Goal: Information Seeking & Learning: Learn about a topic

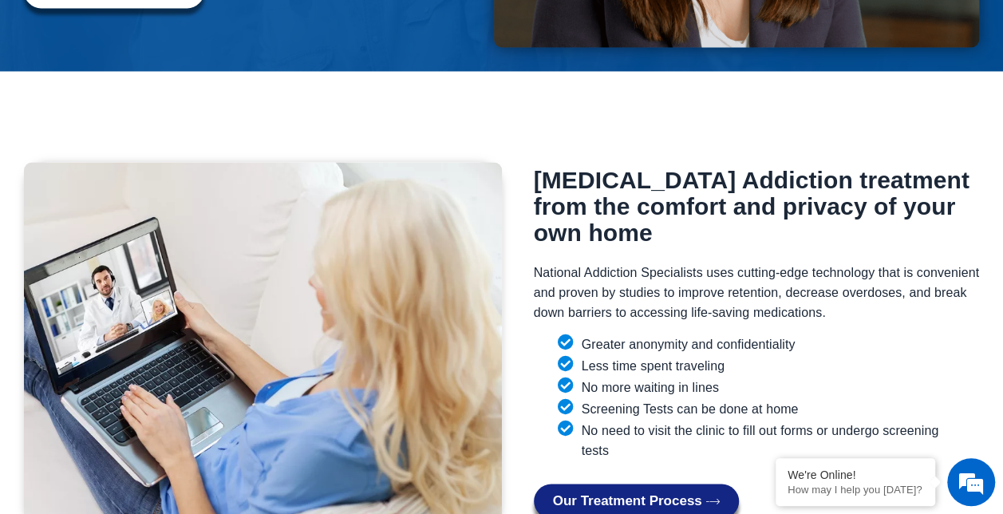
scroll to position [1266, 0]
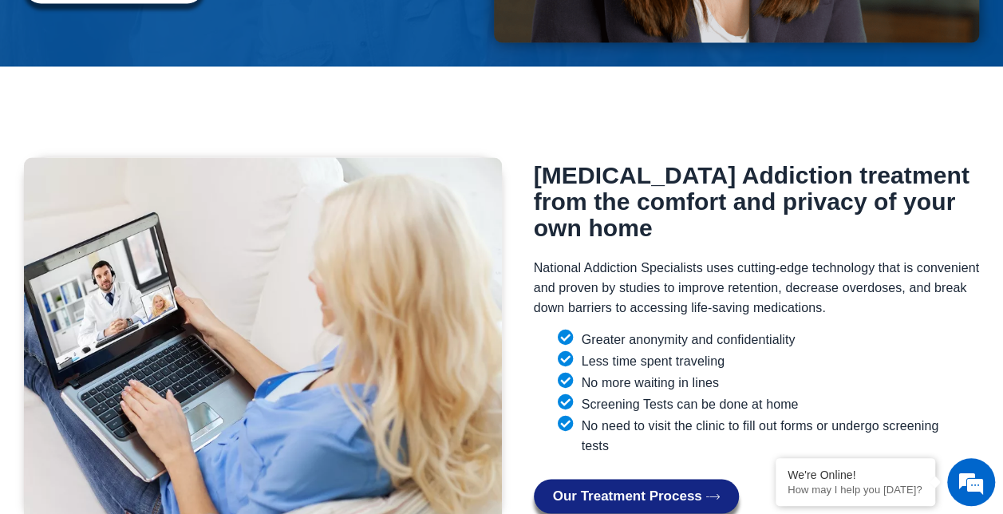
click at [648, 489] on span "Our Treatment Process" at bounding box center [627, 496] width 149 height 15
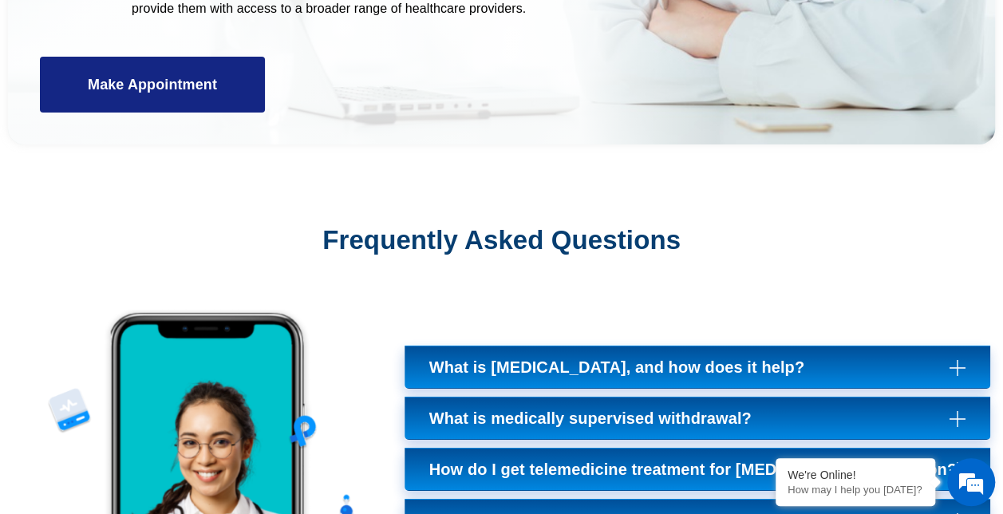
scroll to position [5652, 0]
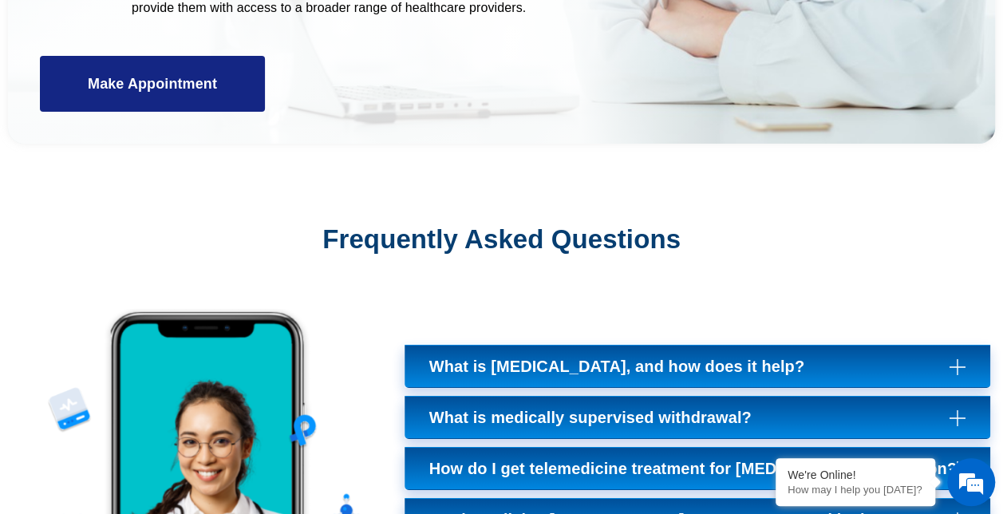
click at [953, 447] on link "How do I get telemedicine treatment for opioid addiction?" at bounding box center [698, 468] width 586 height 43
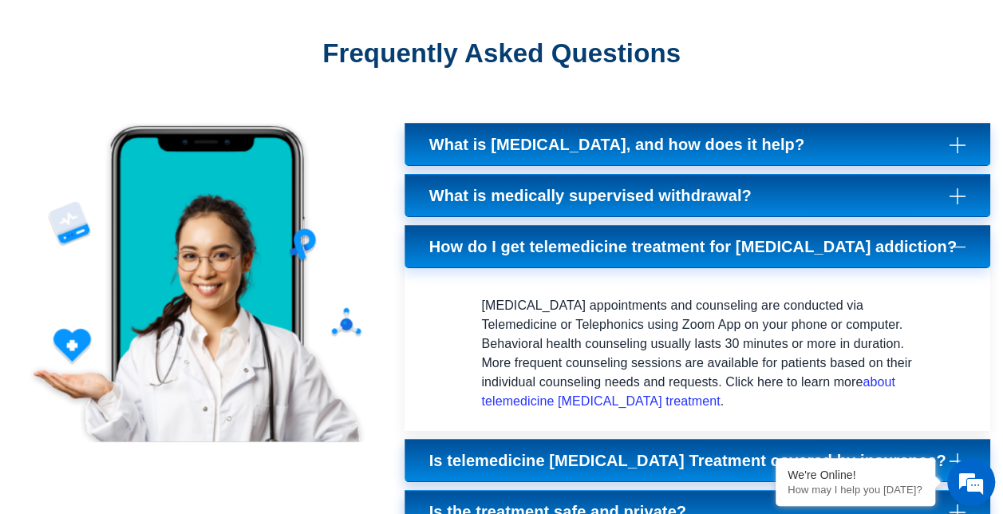
scroll to position [5837, 0]
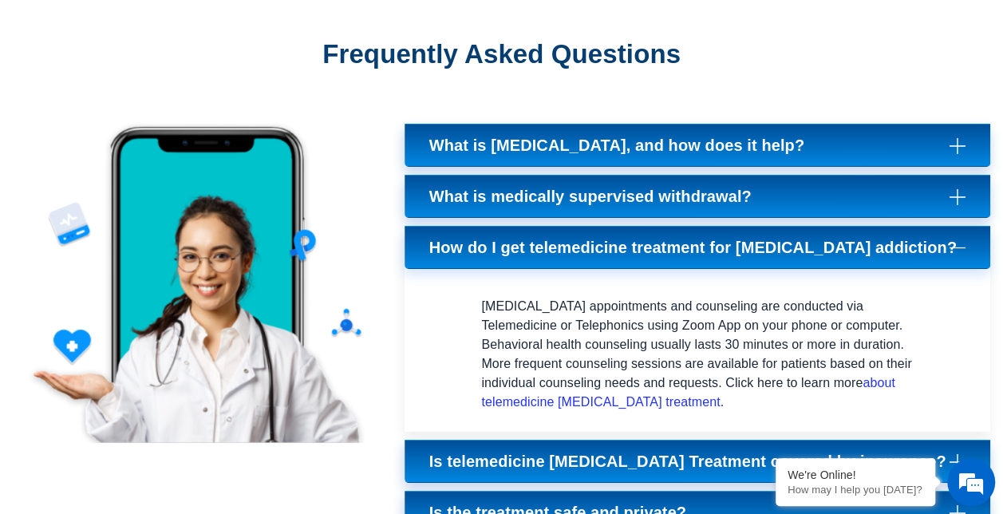
click at [864, 452] on span "Is telemedicine Suboxone Treatment covered by insurance?" at bounding box center [691, 461] width 525 height 19
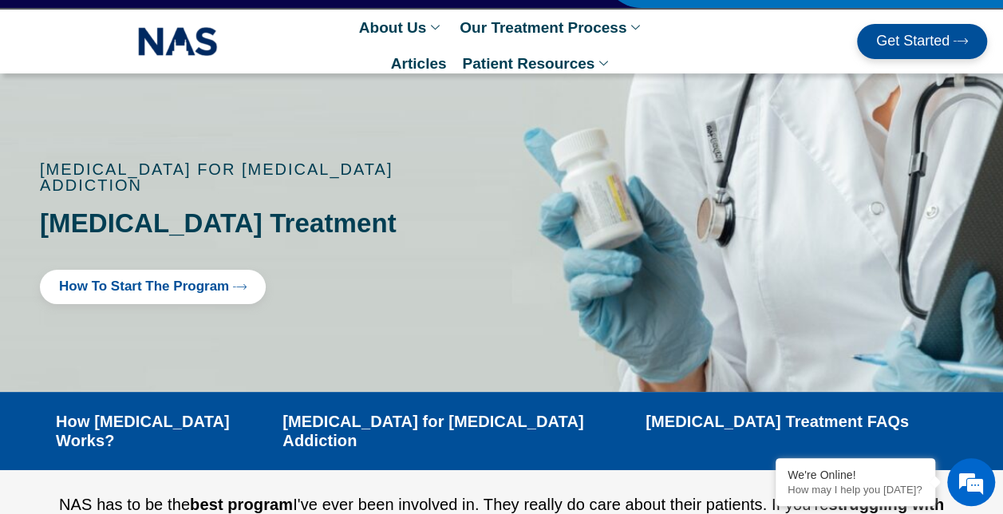
scroll to position [0, 0]
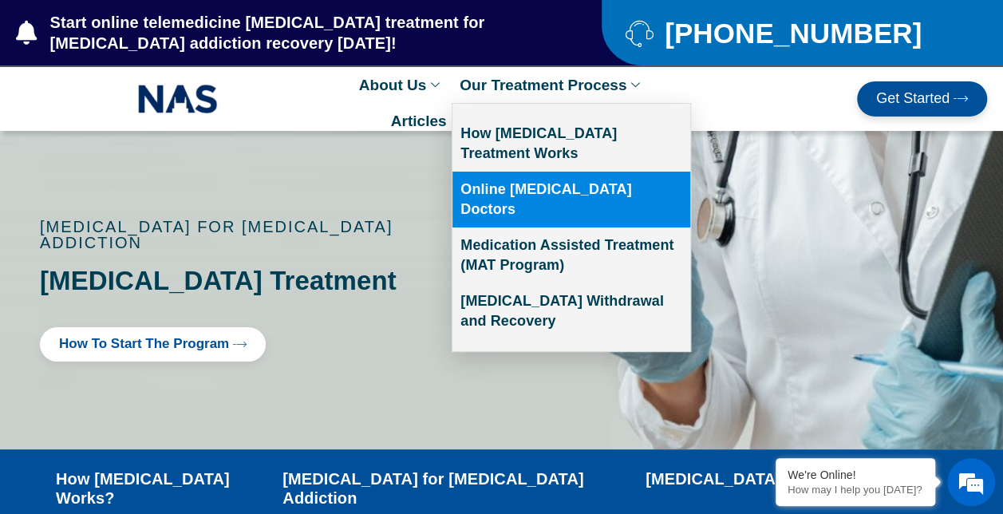
click at [615, 190] on link "Online [MEDICAL_DATA] Doctors" at bounding box center [572, 200] width 238 height 56
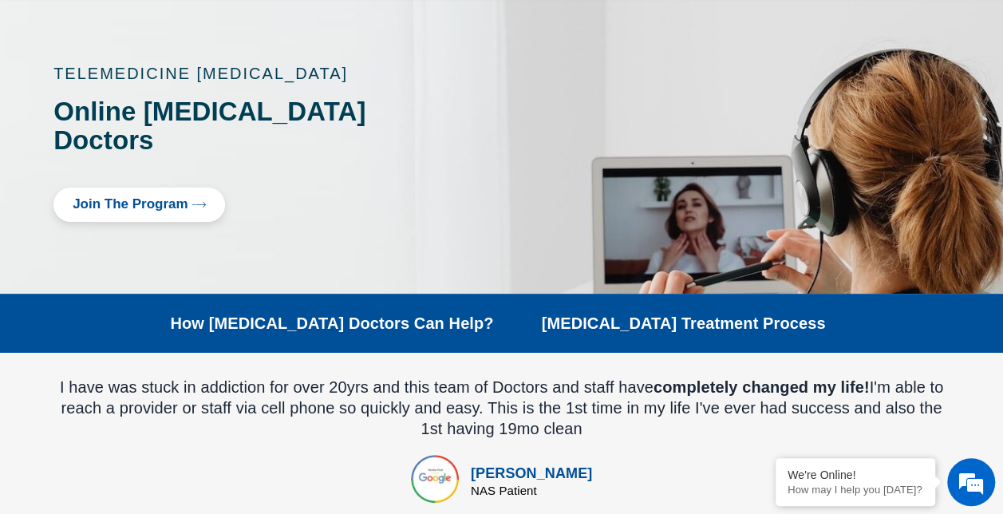
scroll to position [138, 0]
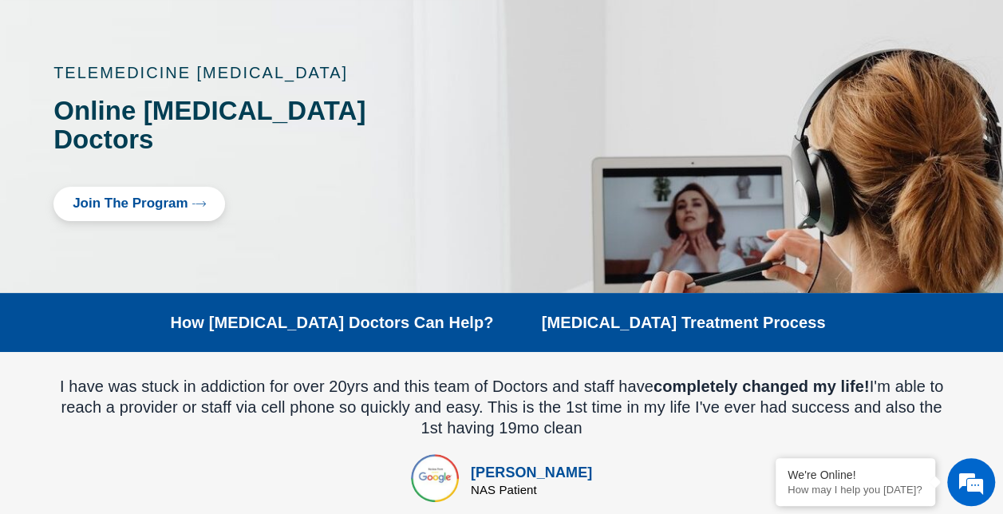
click at [437, 313] on link "How Suboxone Doctors Can Help?" at bounding box center [331, 322] width 323 height 19
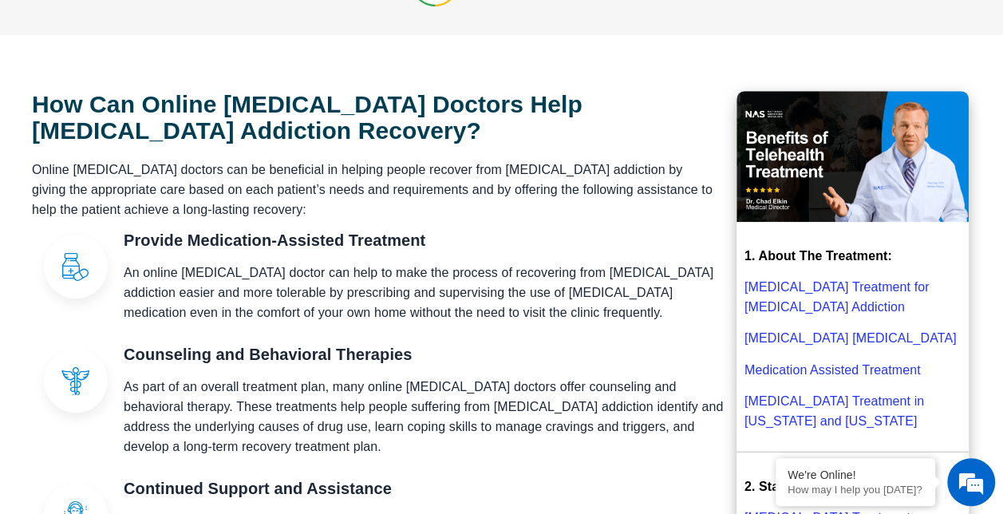
scroll to position [679, 0]
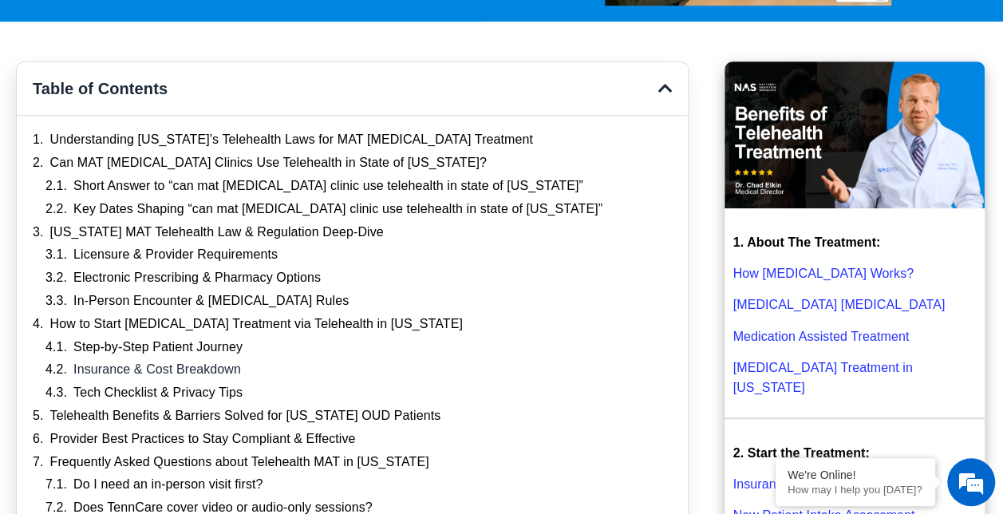
scroll to position [345, 0]
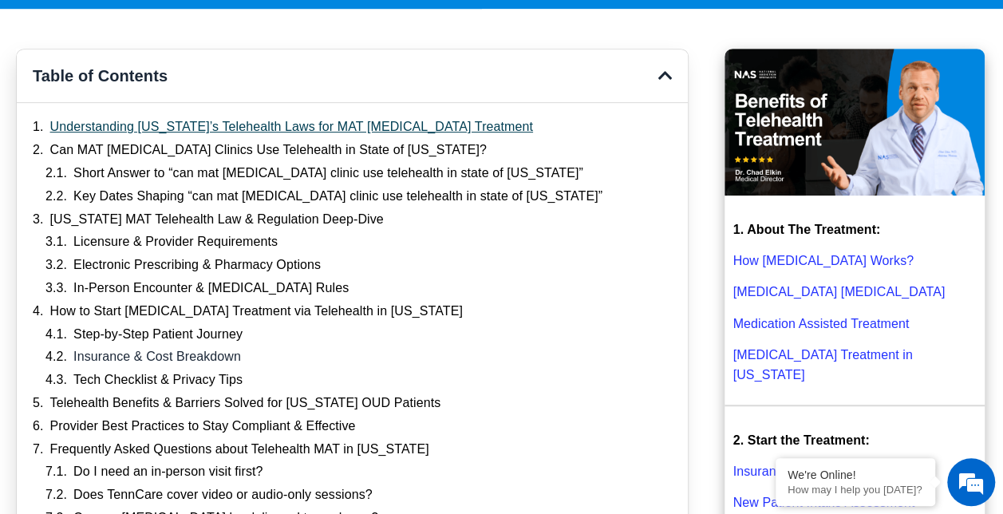
click at [264, 131] on link "Understanding Tennessee’s Telehealth Laws for MAT Suboxone Treatment" at bounding box center [291, 127] width 483 height 17
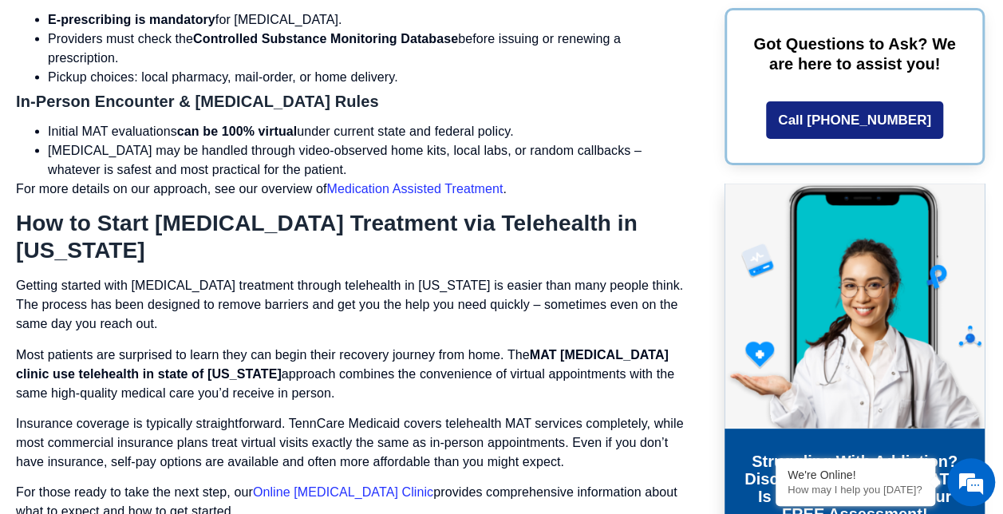
scroll to position [4507, 0]
click at [294, 485] on link "Online [MEDICAL_DATA] Clinic" at bounding box center [343, 492] width 180 height 14
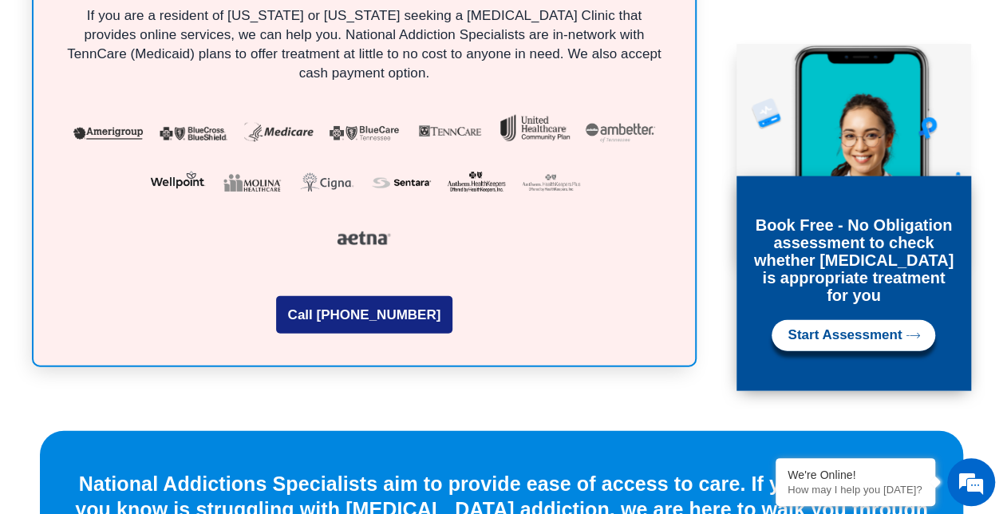
scroll to position [4655, 0]
